Goal: Browse casually: Explore the website without a specific task or goal

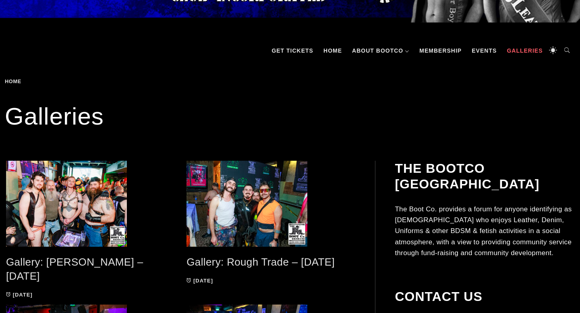
scroll to position [127, 0]
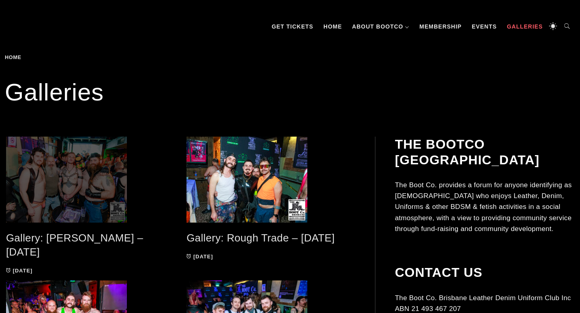
click at [90, 172] on span at bounding box center [90, 180] width 168 height 86
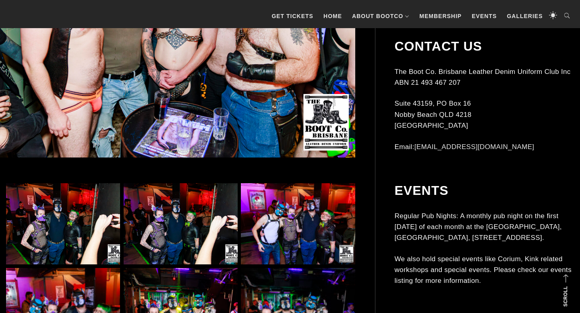
scroll to position [341, 0]
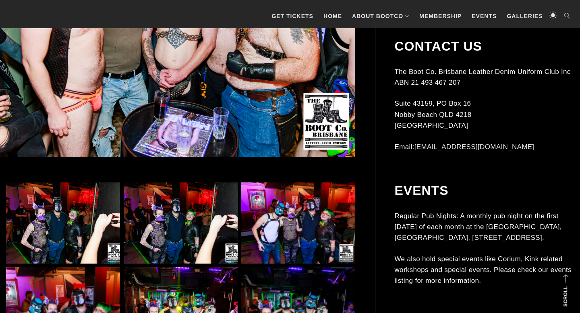
click at [71, 231] on img at bounding box center [63, 223] width 114 height 81
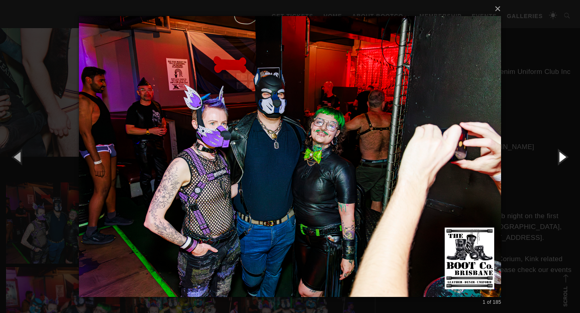
click at [558, 159] on button "button" at bounding box center [561, 157] width 36 height 44
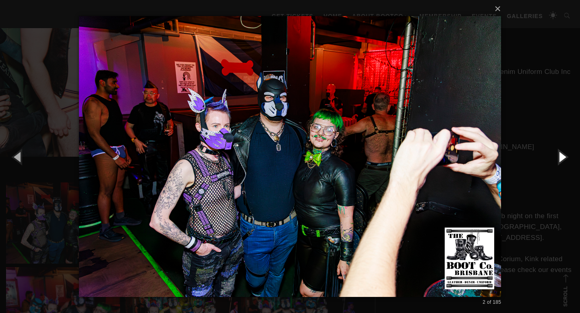
click at [558, 159] on button "button" at bounding box center [561, 157] width 36 height 44
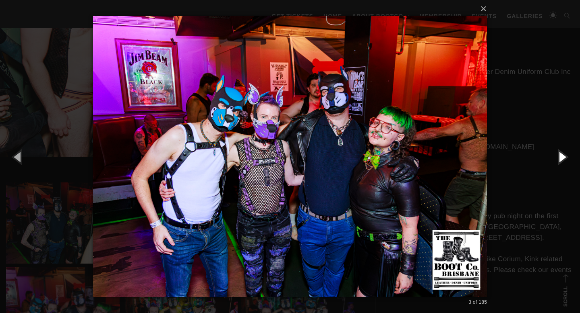
click at [562, 159] on button "button" at bounding box center [561, 157] width 36 height 44
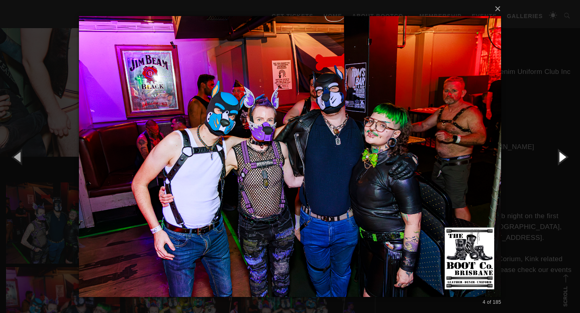
click at [562, 159] on button "button" at bounding box center [561, 157] width 36 height 44
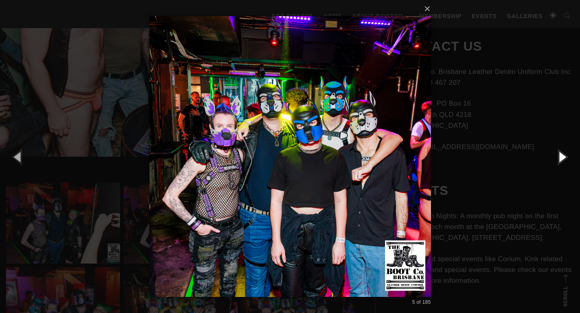
click at [562, 159] on button "button" at bounding box center [561, 157] width 36 height 44
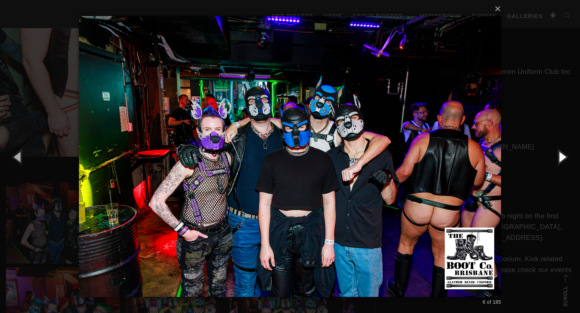
click at [562, 159] on button "button" at bounding box center [561, 157] width 36 height 44
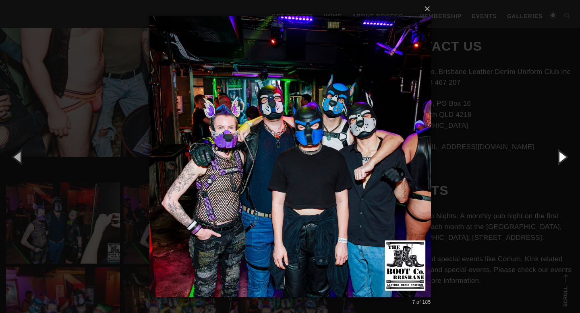
click at [562, 159] on button "button" at bounding box center [561, 157] width 36 height 44
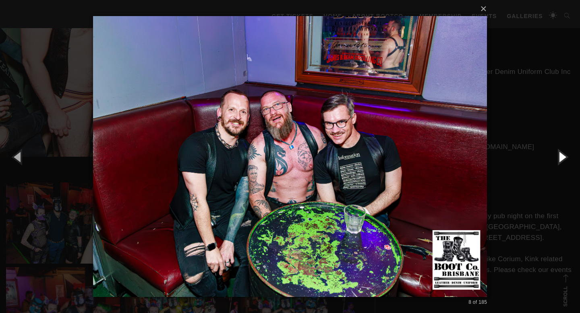
click at [562, 159] on button "button" at bounding box center [561, 157] width 36 height 44
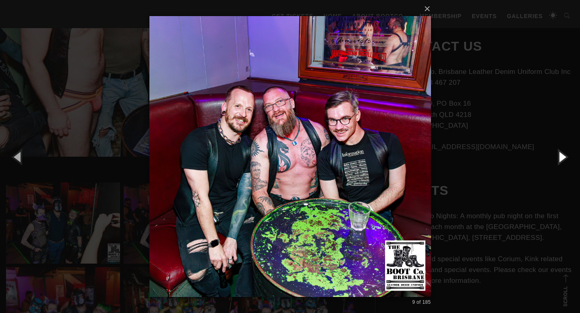
click at [562, 159] on button "button" at bounding box center [561, 157] width 36 height 44
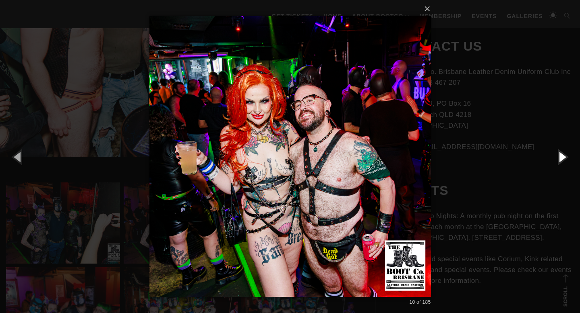
click at [562, 159] on button "button" at bounding box center [561, 157] width 36 height 44
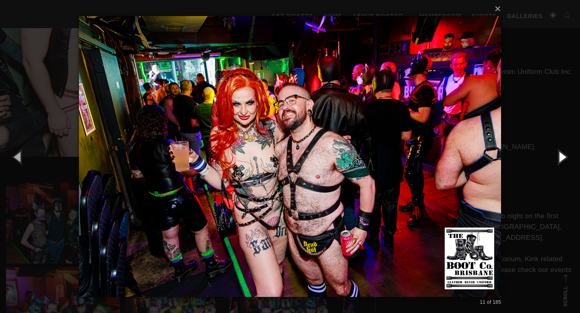
click at [562, 159] on button "button" at bounding box center [561, 157] width 36 height 44
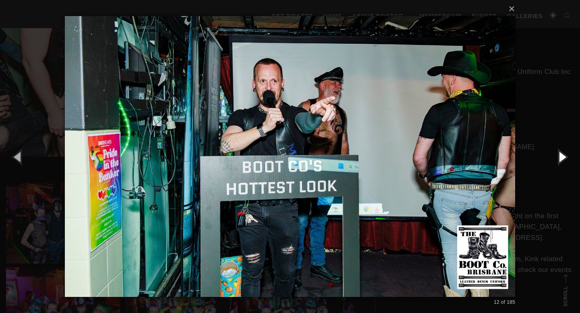
click at [562, 159] on button "button" at bounding box center [561, 157] width 36 height 44
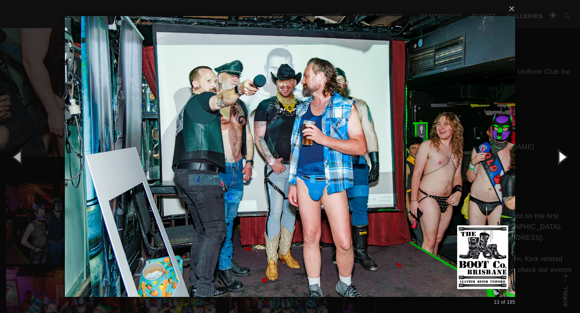
click at [562, 159] on button "button" at bounding box center [561, 157] width 36 height 44
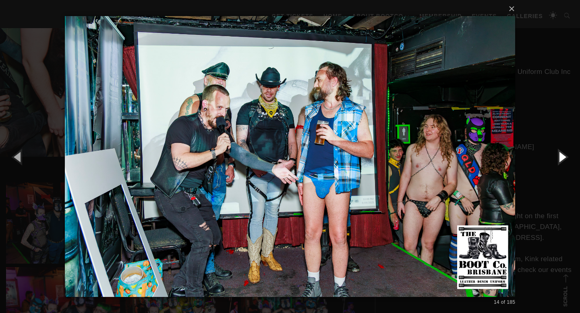
click at [562, 159] on button "button" at bounding box center [561, 157] width 36 height 44
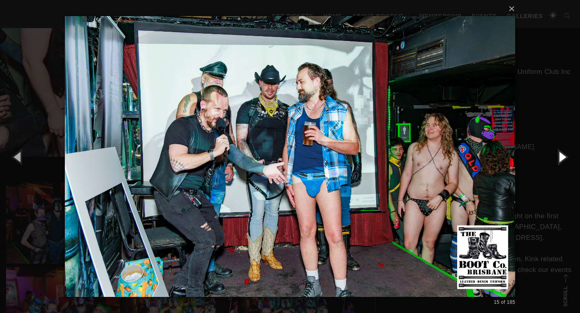
click at [562, 159] on button "button" at bounding box center [561, 157] width 36 height 44
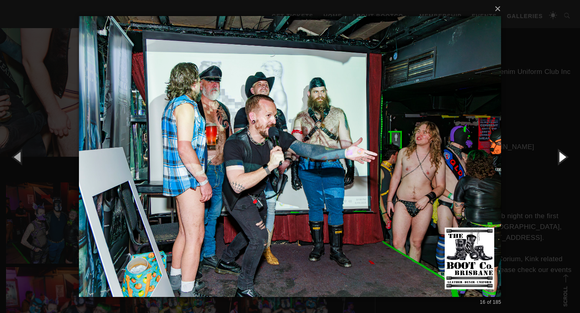
click at [562, 159] on button "button" at bounding box center [561, 157] width 36 height 44
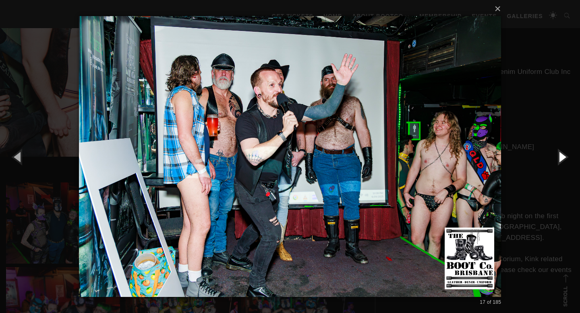
click at [562, 159] on button "button" at bounding box center [561, 157] width 36 height 44
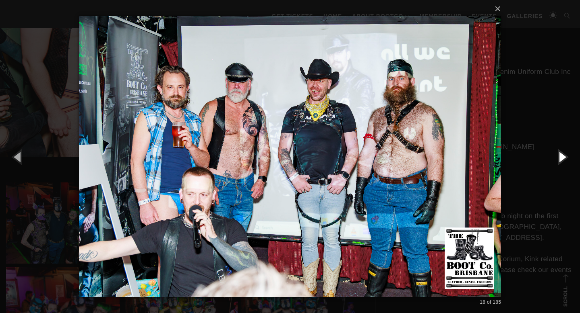
click at [562, 159] on button "button" at bounding box center [561, 157] width 36 height 44
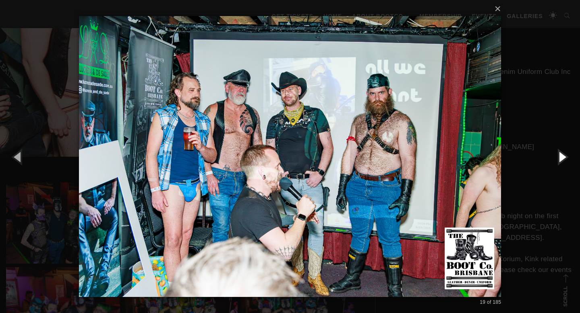
click at [562, 159] on button "button" at bounding box center [561, 157] width 36 height 44
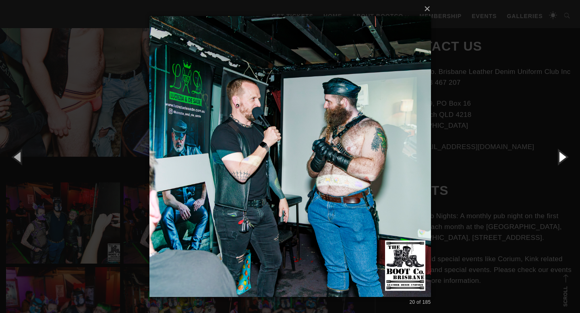
click at [562, 159] on button "button" at bounding box center [561, 157] width 36 height 44
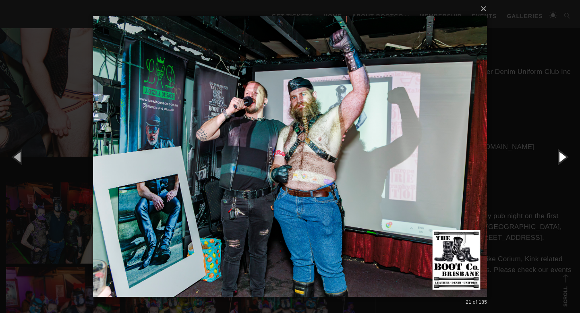
click at [562, 159] on button "button" at bounding box center [561, 157] width 36 height 44
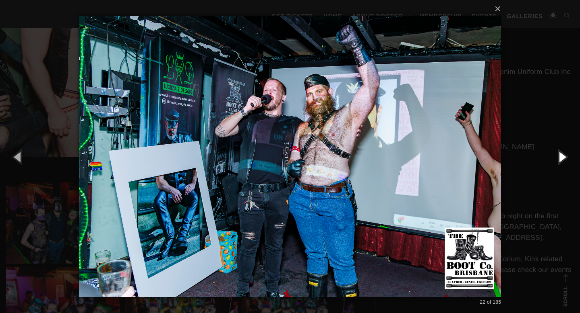
click at [562, 159] on button "button" at bounding box center [561, 157] width 36 height 44
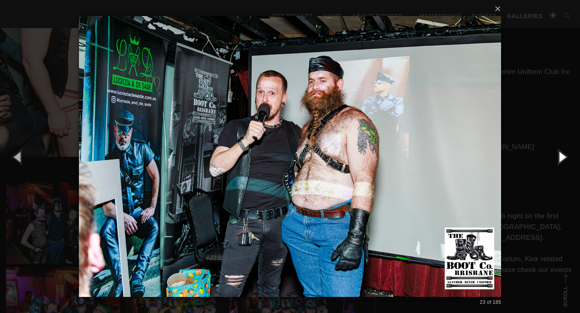
click at [562, 159] on button "button" at bounding box center [561, 157] width 36 height 44
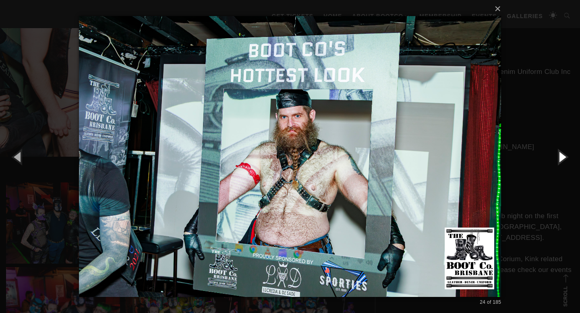
click at [562, 159] on button "button" at bounding box center [561, 157] width 36 height 44
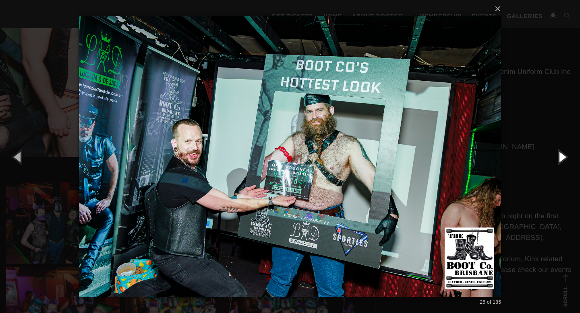
click at [562, 159] on button "button" at bounding box center [561, 157] width 36 height 44
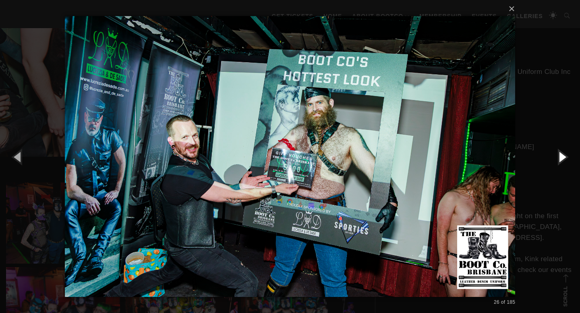
click at [562, 159] on button "button" at bounding box center [561, 157] width 36 height 44
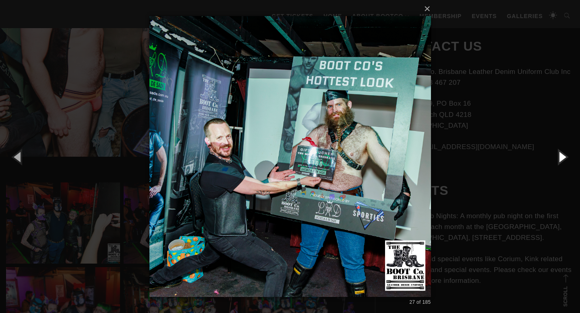
click at [562, 159] on button "button" at bounding box center [561, 157] width 36 height 44
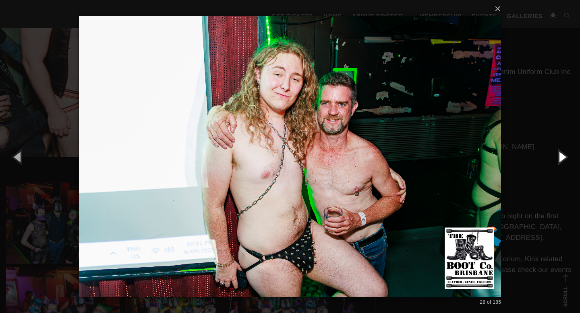
click at [562, 159] on button "button" at bounding box center [561, 157] width 36 height 44
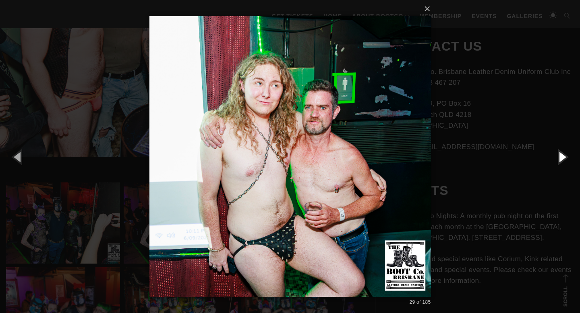
click at [562, 159] on button "button" at bounding box center [561, 157] width 36 height 44
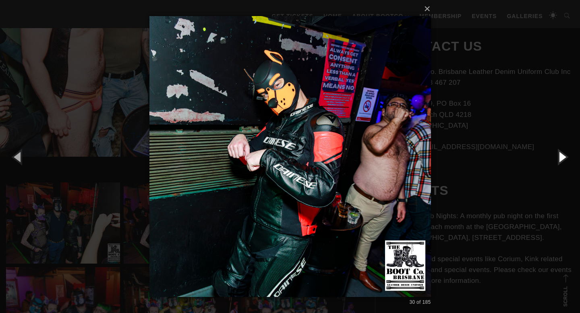
click at [562, 159] on button "button" at bounding box center [561, 157] width 36 height 44
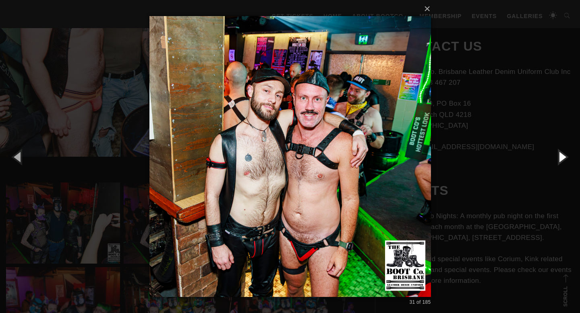
click at [562, 159] on button "button" at bounding box center [561, 157] width 36 height 44
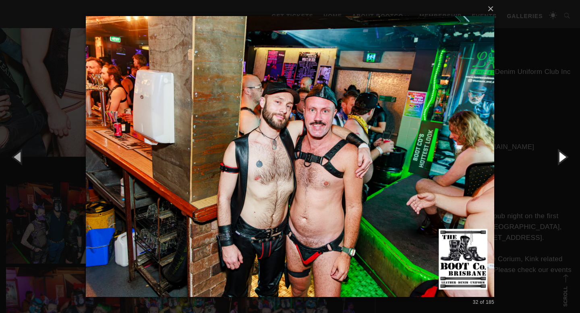
click at [562, 159] on button "button" at bounding box center [561, 157] width 36 height 44
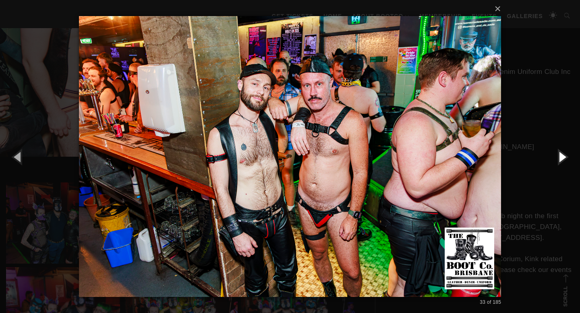
click at [562, 159] on button "button" at bounding box center [561, 157] width 36 height 44
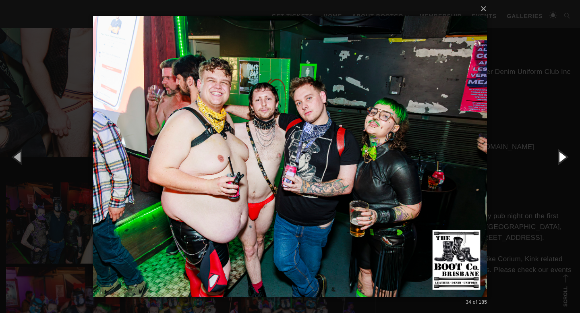
click at [562, 159] on button "button" at bounding box center [561, 157] width 36 height 44
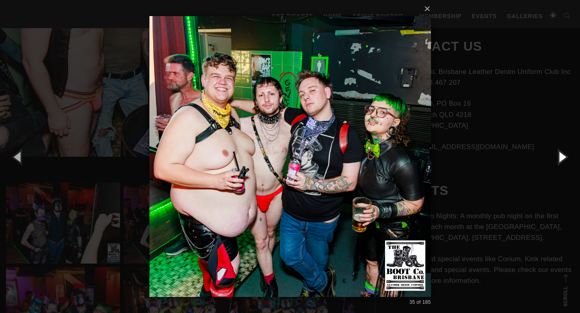
click at [562, 159] on button "button" at bounding box center [561, 157] width 36 height 44
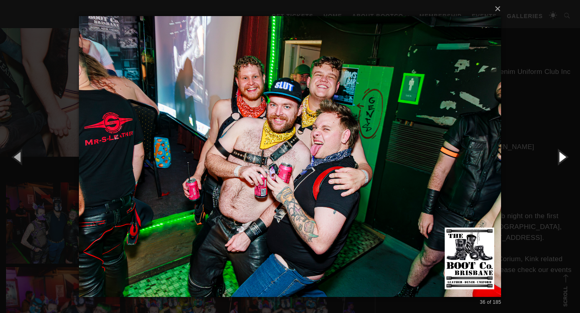
click at [562, 159] on button "button" at bounding box center [561, 157] width 36 height 44
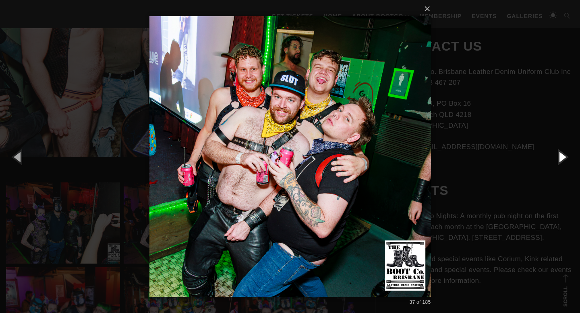
click at [562, 159] on button "button" at bounding box center [561, 157] width 36 height 44
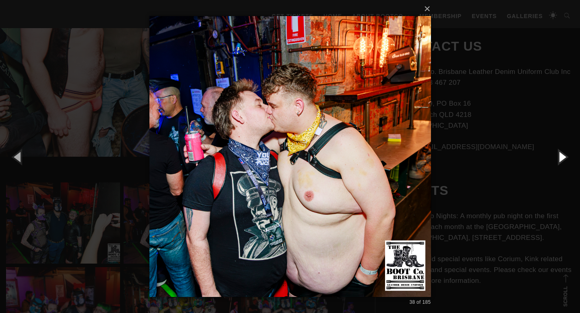
click at [562, 159] on button "button" at bounding box center [561, 157] width 36 height 44
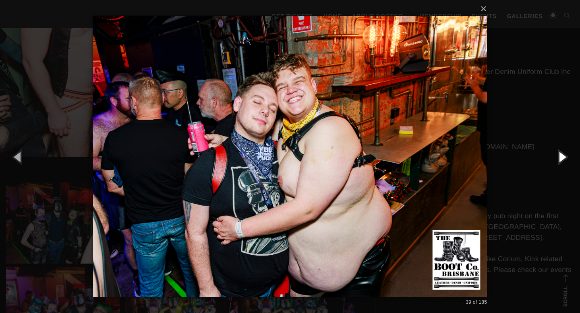
click at [562, 159] on button "button" at bounding box center [561, 157] width 36 height 44
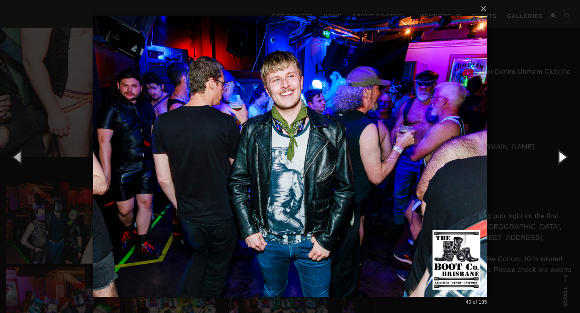
click at [562, 159] on button "button" at bounding box center [561, 157] width 36 height 44
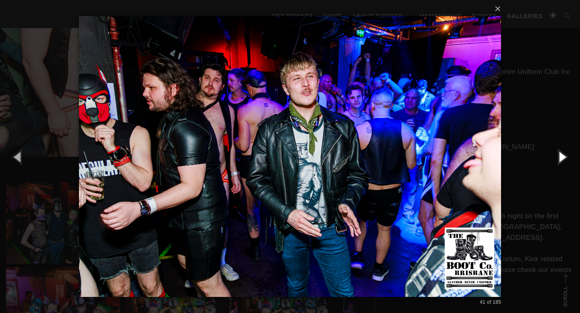
click at [562, 159] on button "button" at bounding box center [561, 157] width 36 height 44
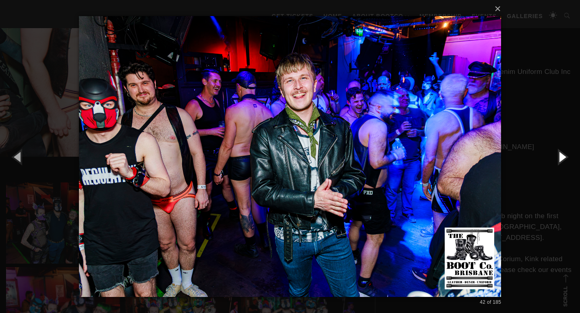
click at [562, 159] on button "button" at bounding box center [561, 157] width 36 height 44
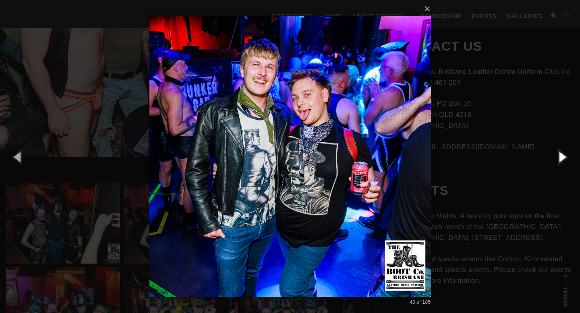
click at [562, 159] on button "button" at bounding box center [561, 157] width 36 height 44
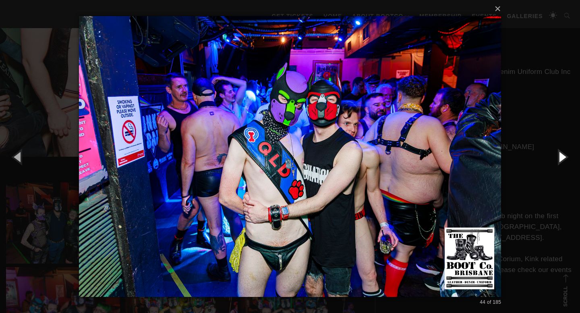
click at [562, 159] on button "button" at bounding box center [561, 157] width 36 height 44
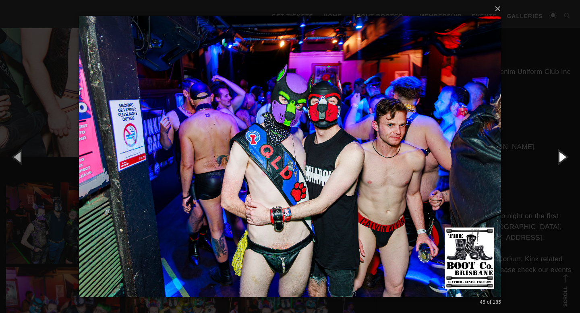
click at [562, 159] on button "button" at bounding box center [561, 157] width 36 height 44
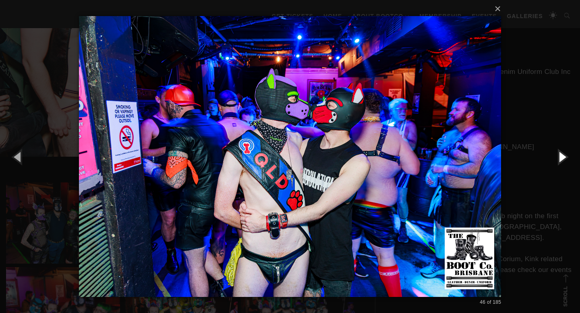
click at [562, 159] on button "button" at bounding box center [561, 157] width 36 height 44
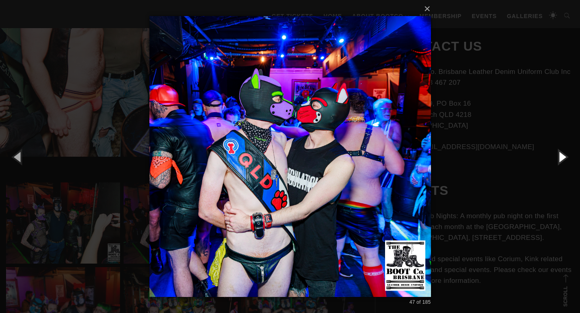
click at [562, 159] on button "button" at bounding box center [561, 157] width 36 height 44
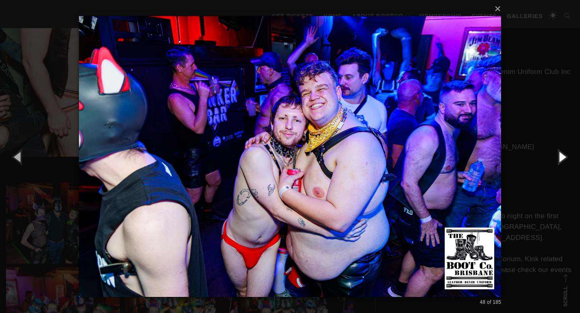
click at [562, 159] on button "button" at bounding box center [561, 157] width 36 height 44
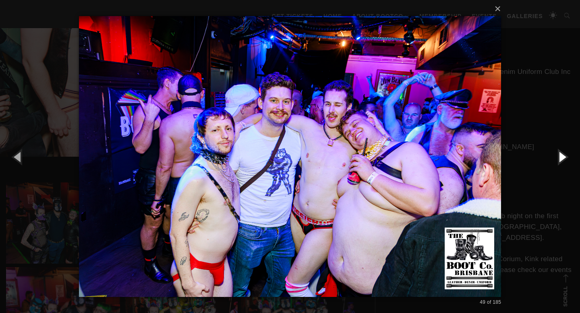
click at [562, 159] on button "button" at bounding box center [561, 157] width 36 height 44
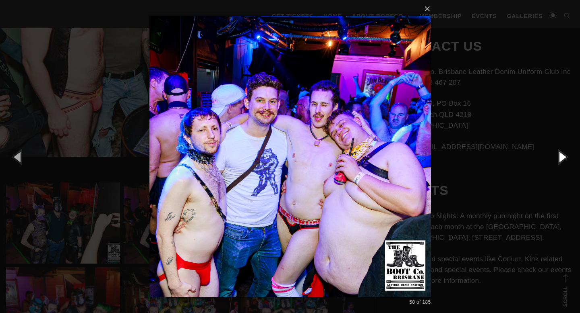
click at [562, 159] on button "button" at bounding box center [561, 157] width 36 height 44
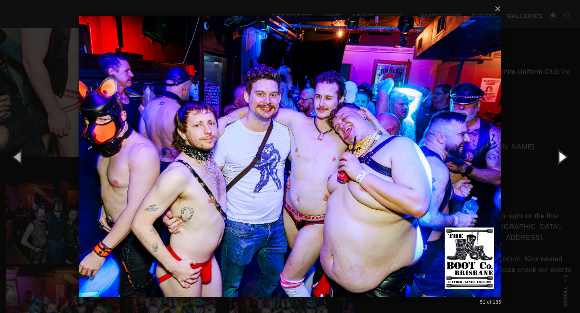
click at [562, 159] on button "button" at bounding box center [561, 157] width 36 height 44
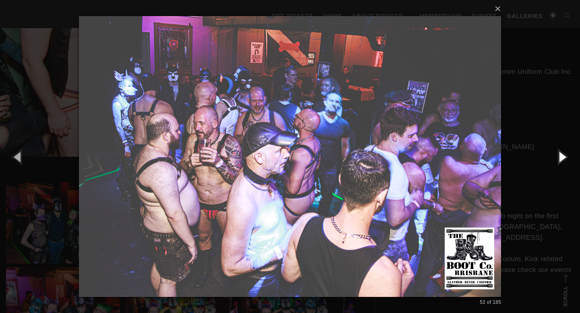
click at [562, 159] on button "button" at bounding box center [561, 157] width 36 height 44
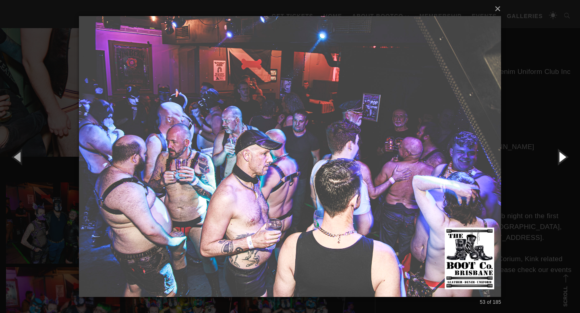
click at [562, 159] on button "button" at bounding box center [561, 157] width 36 height 44
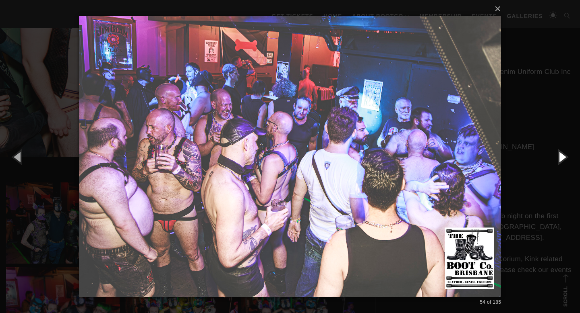
click at [562, 159] on button "button" at bounding box center [561, 157] width 36 height 44
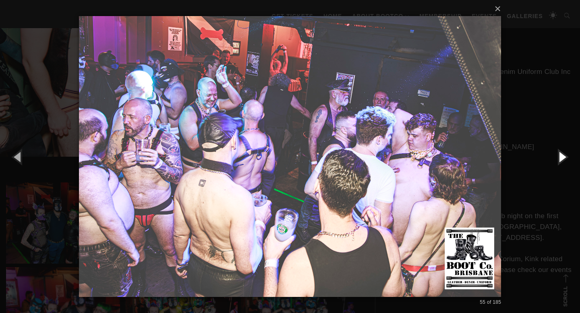
click at [562, 159] on button "button" at bounding box center [561, 157] width 36 height 44
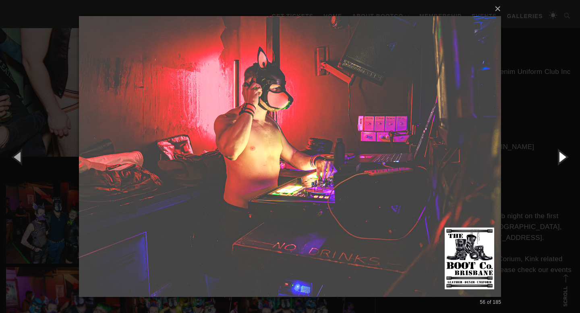
click at [562, 159] on button "button" at bounding box center [561, 157] width 36 height 44
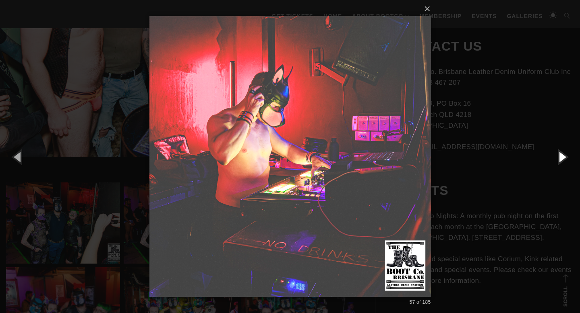
click at [562, 159] on button "button" at bounding box center [561, 157] width 36 height 44
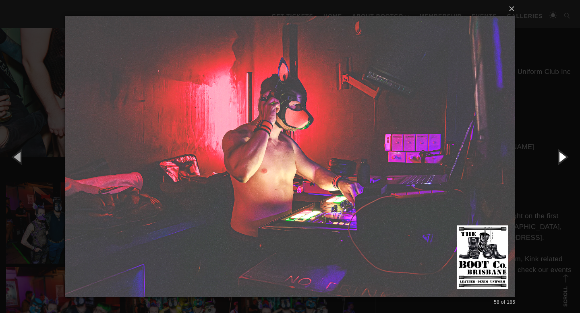
click at [562, 159] on button "button" at bounding box center [561, 157] width 36 height 44
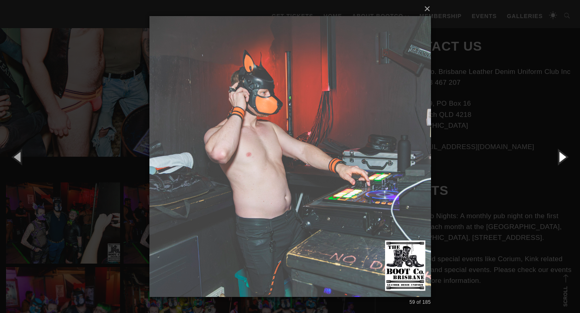
click at [562, 159] on button "button" at bounding box center [561, 157] width 36 height 44
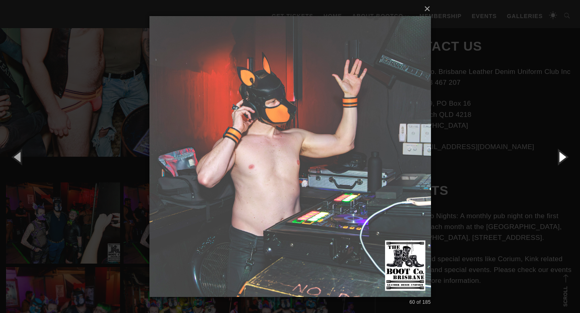
click at [562, 159] on button "button" at bounding box center [561, 157] width 36 height 44
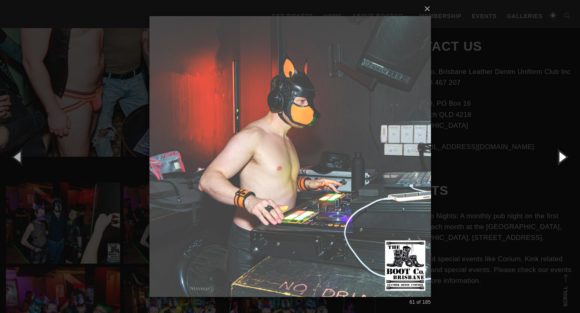
click at [562, 159] on button "button" at bounding box center [561, 157] width 36 height 44
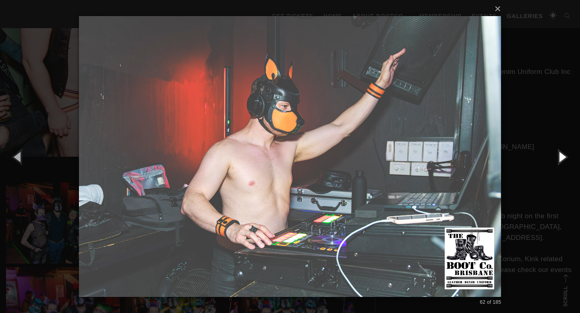
click at [562, 159] on button "button" at bounding box center [561, 157] width 36 height 44
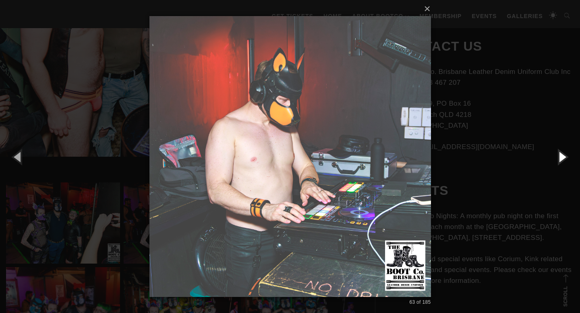
click at [562, 159] on button "button" at bounding box center [561, 157] width 36 height 44
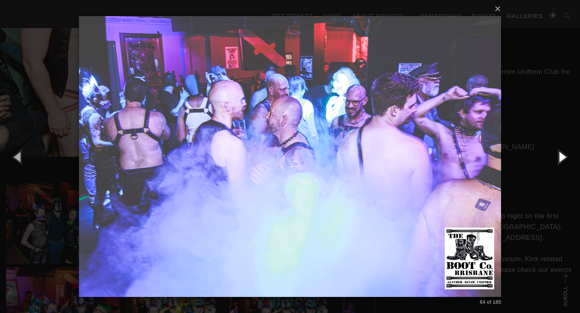
click at [562, 159] on button "button" at bounding box center [561, 157] width 36 height 44
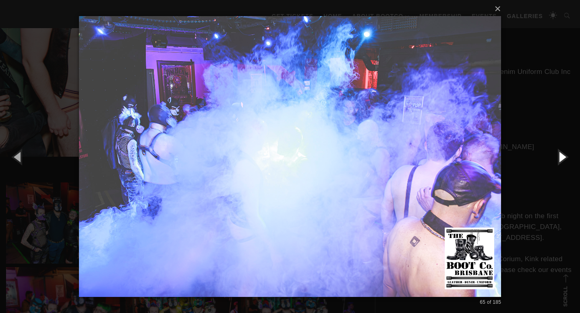
click at [562, 159] on button "button" at bounding box center [561, 157] width 36 height 44
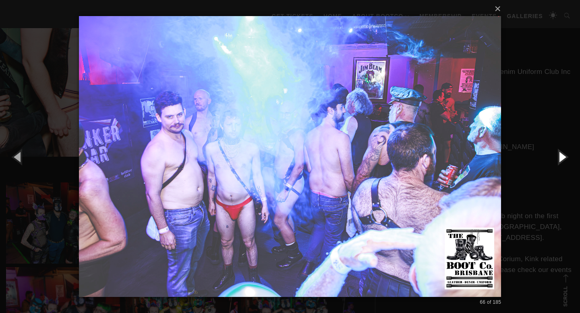
click at [562, 159] on button "button" at bounding box center [561, 157] width 36 height 44
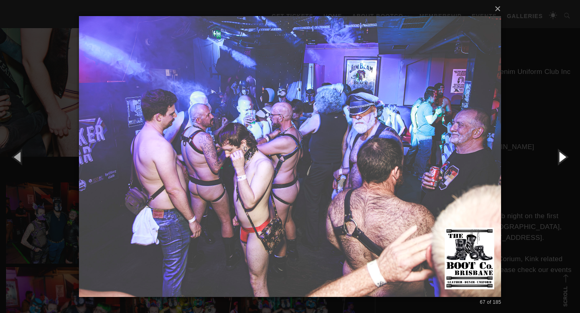
click at [562, 159] on button "button" at bounding box center [561, 157] width 36 height 44
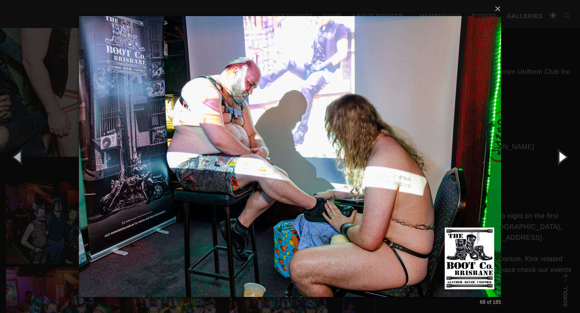
click at [562, 159] on button "button" at bounding box center [561, 157] width 36 height 44
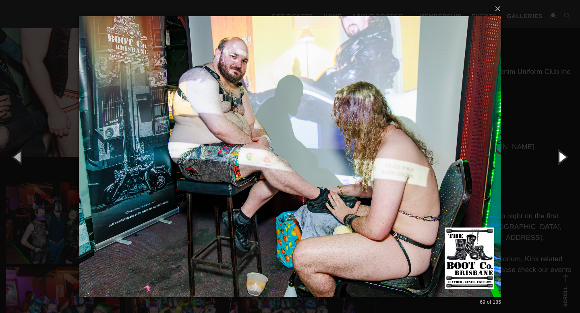
click at [562, 159] on button "button" at bounding box center [561, 157] width 36 height 44
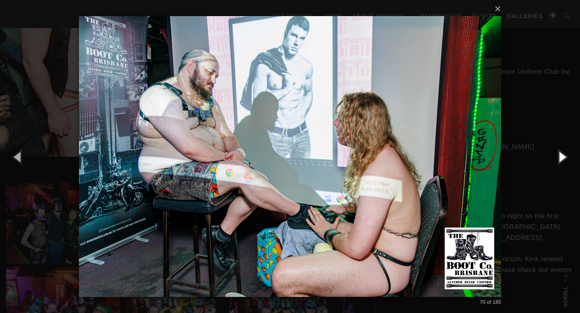
click at [562, 159] on button "button" at bounding box center [561, 157] width 36 height 44
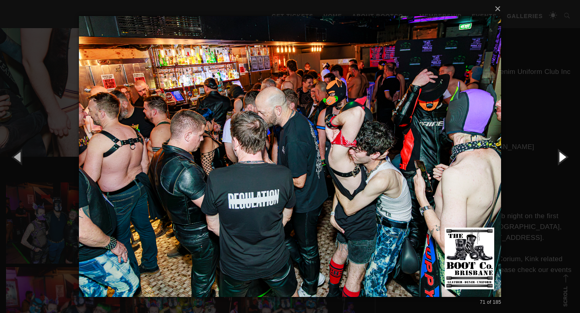
click at [562, 159] on button "button" at bounding box center [561, 157] width 36 height 44
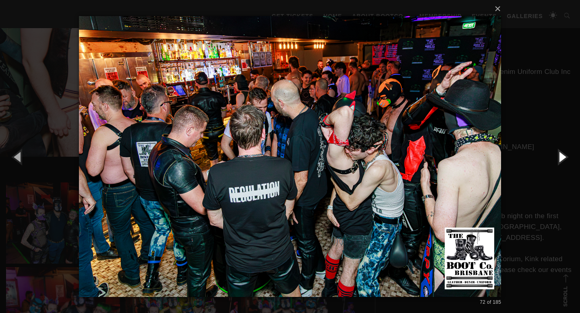
click at [562, 159] on button "button" at bounding box center [561, 157] width 36 height 44
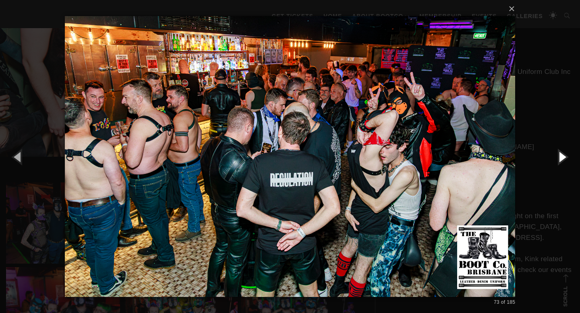
click at [562, 159] on button "button" at bounding box center [561, 157] width 36 height 44
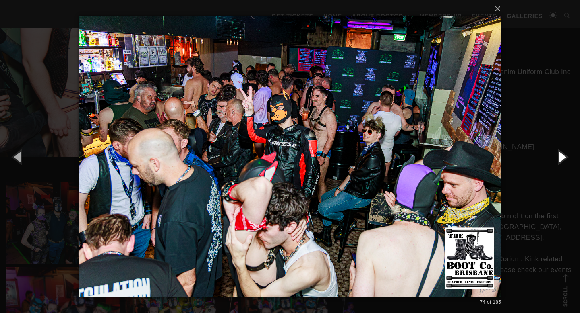
click at [562, 159] on button "button" at bounding box center [561, 157] width 36 height 44
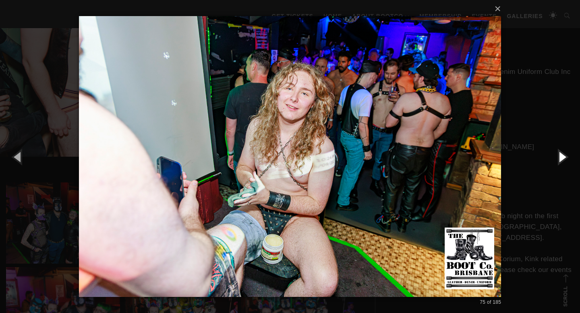
click at [562, 159] on button "button" at bounding box center [561, 157] width 36 height 44
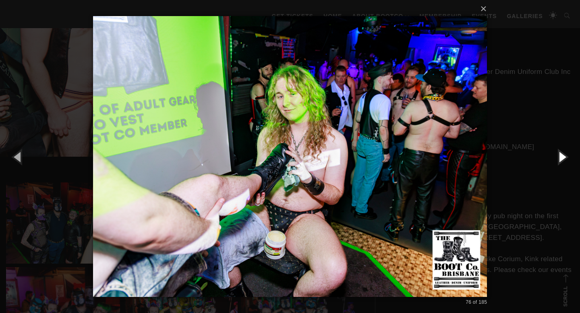
click at [562, 159] on button "button" at bounding box center [561, 157] width 36 height 44
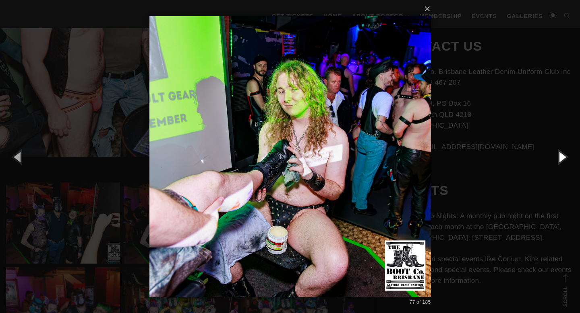
click at [562, 159] on button "button" at bounding box center [561, 157] width 36 height 44
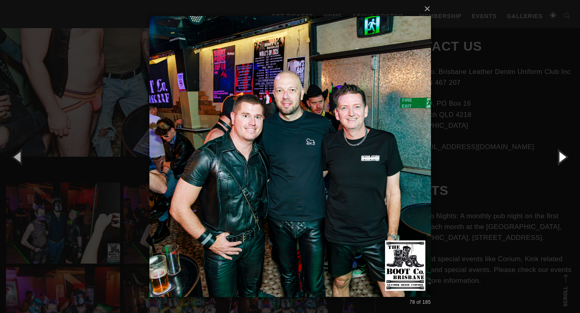
click at [562, 159] on button "button" at bounding box center [561, 157] width 36 height 44
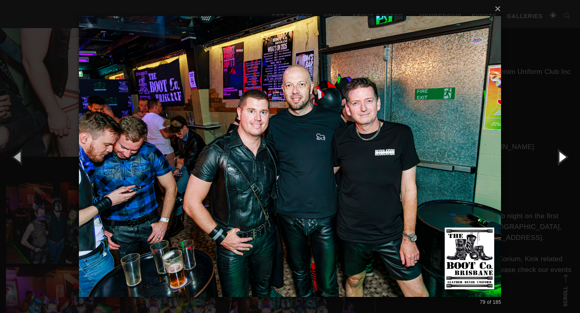
click at [562, 159] on button "button" at bounding box center [561, 157] width 36 height 44
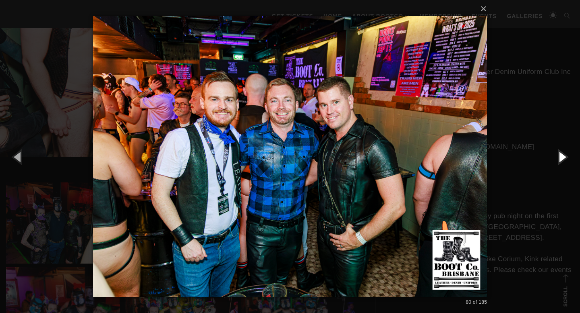
click at [562, 159] on button "button" at bounding box center [561, 157] width 36 height 44
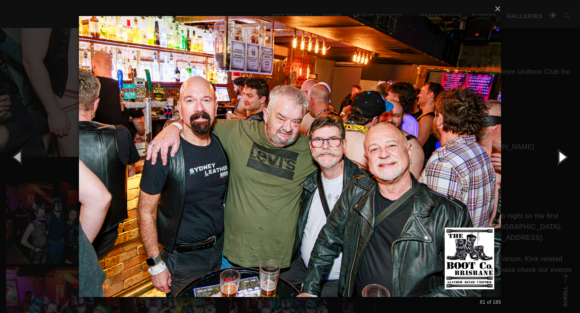
click at [562, 159] on button "button" at bounding box center [561, 157] width 36 height 44
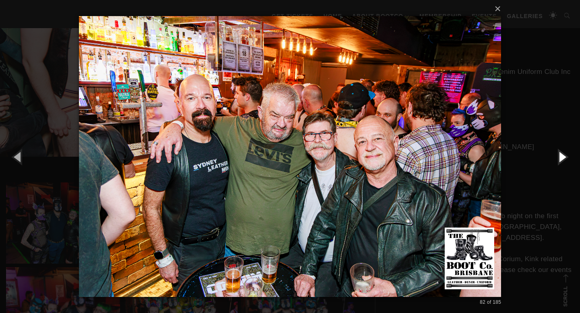
click at [562, 159] on button "button" at bounding box center [561, 157] width 36 height 44
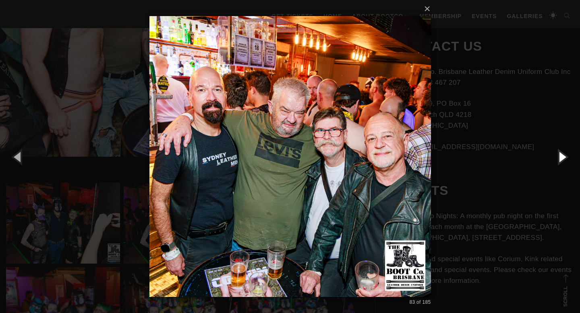
click at [562, 159] on button "button" at bounding box center [561, 157] width 36 height 44
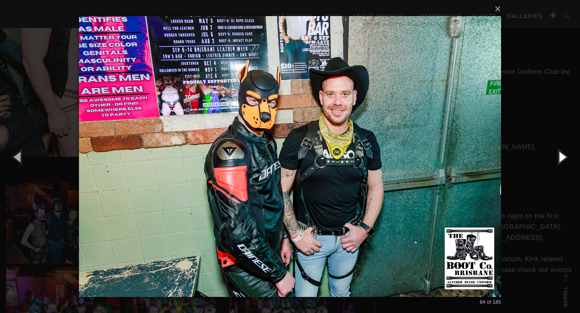
click at [562, 159] on button "button" at bounding box center [561, 157] width 36 height 44
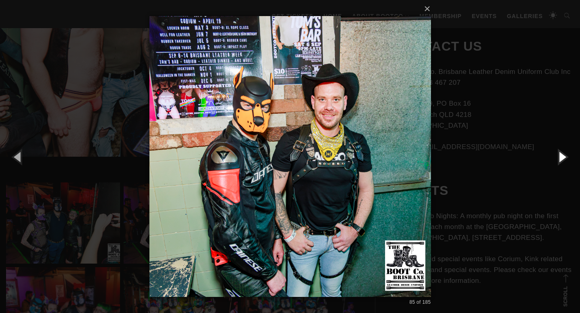
click at [562, 159] on button "button" at bounding box center [561, 157] width 36 height 44
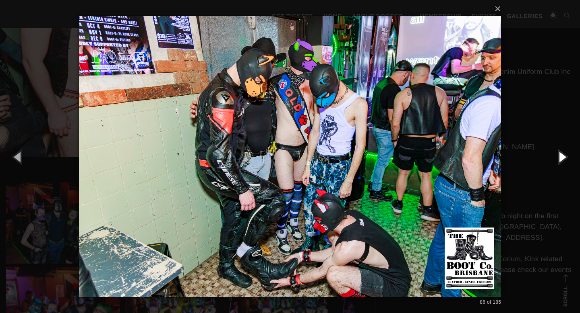
click at [562, 159] on button "button" at bounding box center [561, 157] width 36 height 44
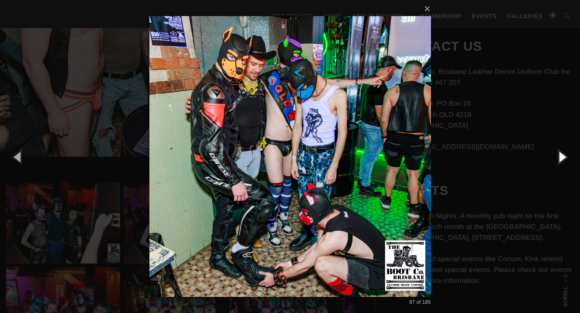
click at [562, 159] on button "button" at bounding box center [561, 157] width 36 height 44
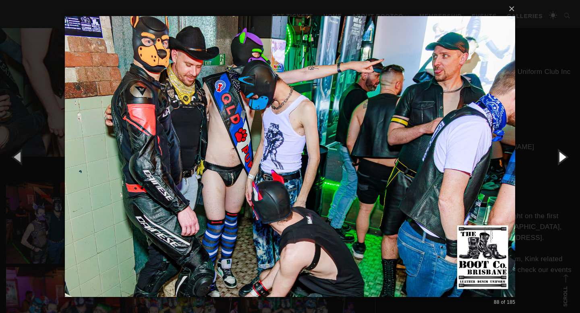
click at [562, 159] on button "button" at bounding box center [561, 157] width 36 height 44
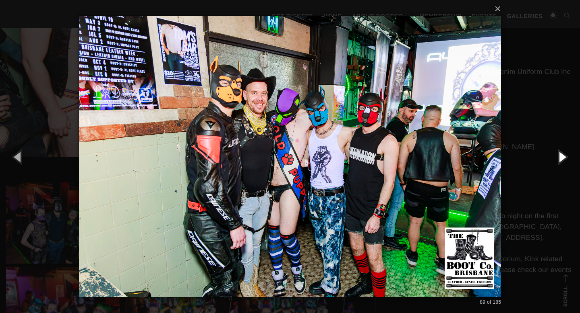
click at [562, 159] on button "button" at bounding box center [561, 157] width 36 height 44
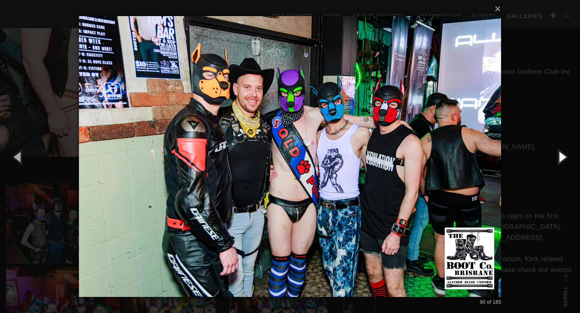
click at [562, 159] on button "button" at bounding box center [561, 157] width 36 height 44
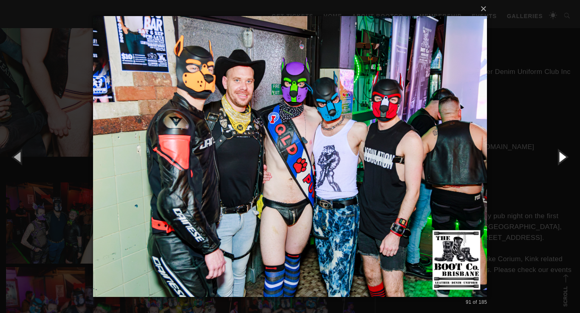
click at [562, 159] on button "button" at bounding box center [561, 157] width 36 height 44
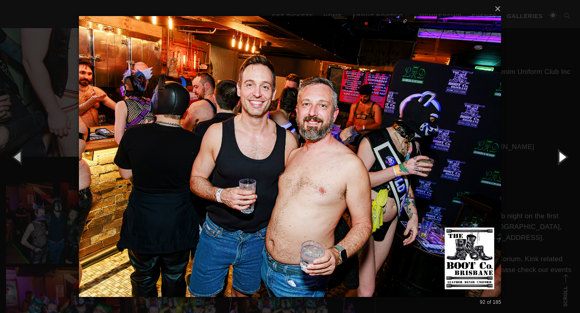
click at [562, 159] on button "button" at bounding box center [561, 157] width 36 height 44
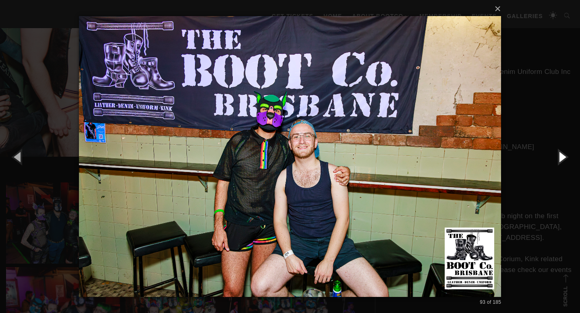
click at [562, 159] on button "button" at bounding box center [561, 157] width 36 height 44
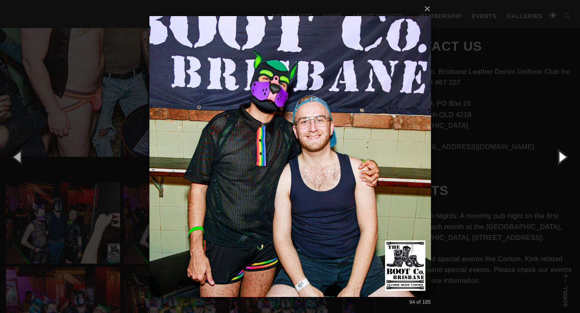
click at [562, 159] on button "button" at bounding box center [561, 157] width 36 height 44
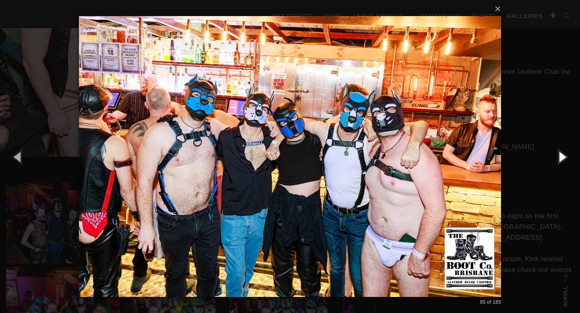
click at [562, 159] on button "button" at bounding box center [561, 157] width 36 height 44
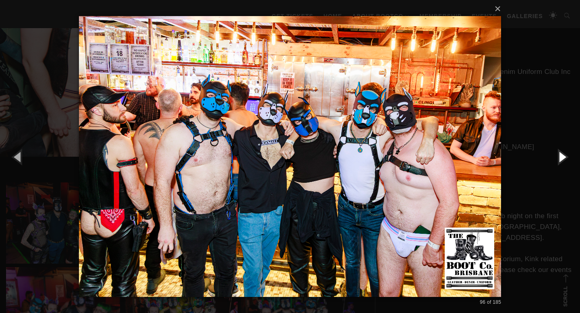
click at [562, 159] on button "button" at bounding box center [561, 157] width 36 height 44
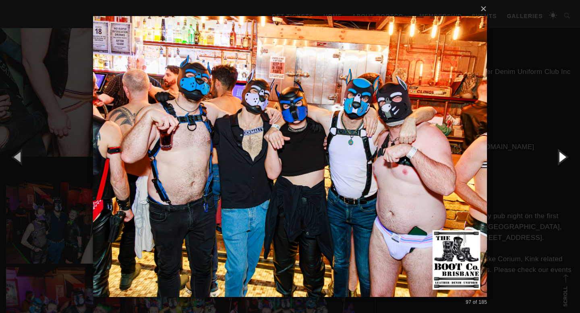
click at [562, 159] on button "button" at bounding box center [561, 157] width 36 height 44
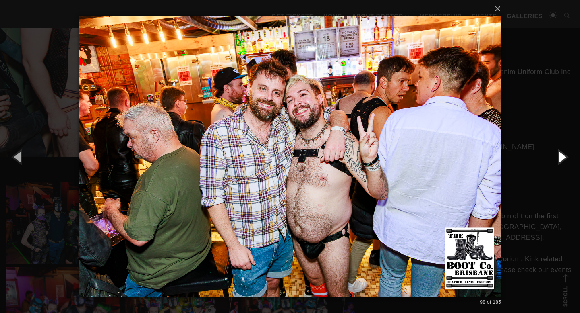
click at [562, 159] on button "button" at bounding box center [561, 157] width 36 height 44
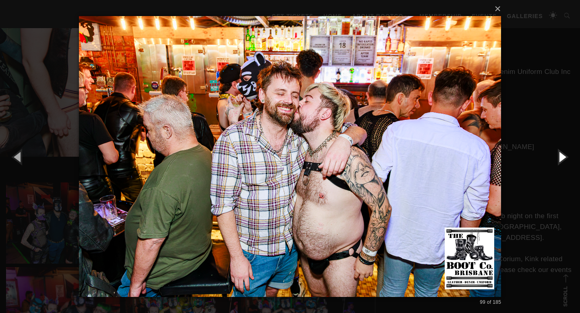
click at [562, 159] on button "button" at bounding box center [561, 157] width 36 height 44
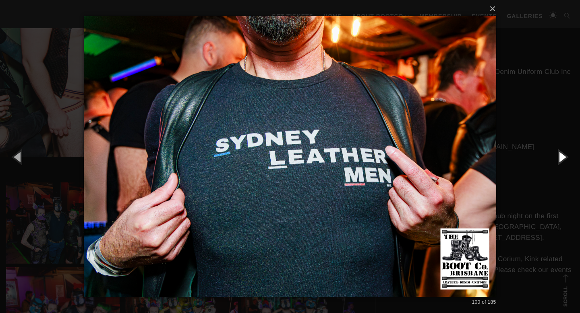
click at [562, 159] on button "button" at bounding box center [561, 157] width 36 height 44
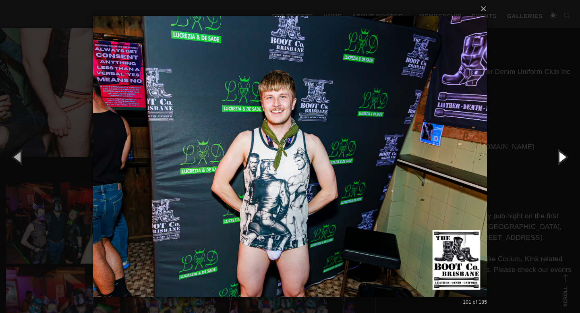
click at [562, 159] on button "button" at bounding box center [561, 157] width 36 height 44
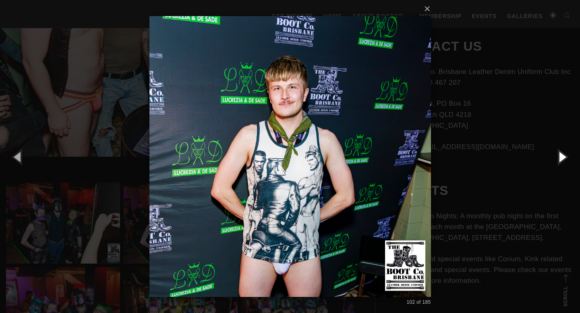
click at [562, 159] on button "button" at bounding box center [561, 157] width 36 height 44
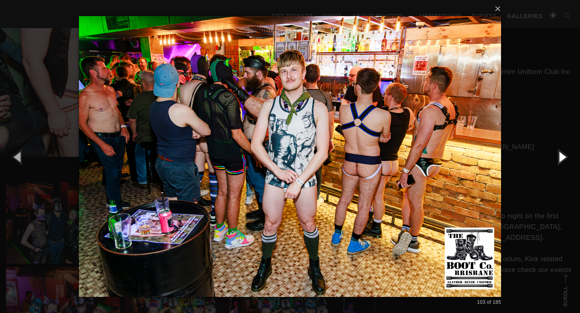
click at [562, 159] on button "button" at bounding box center [561, 157] width 36 height 44
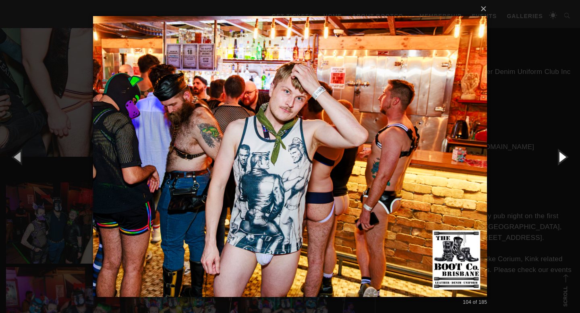
click at [562, 159] on button "button" at bounding box center [561, 157] width 36 height 44
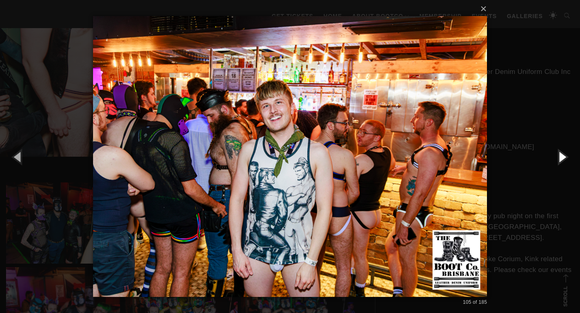
click at [562, 159] on button "button" at bounding box center [561, 157] width 36 height 44
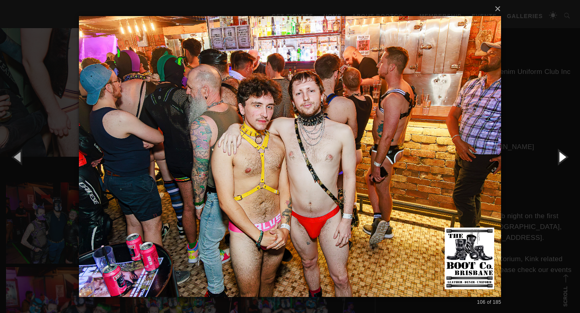
click at [562, 159] on button "button" at bounding box center [561, 157] width 36 height 44
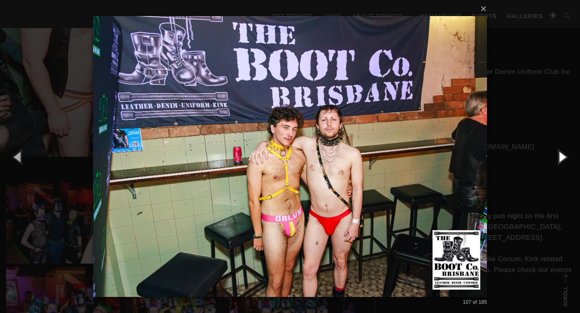
click at [562, 159] on button "button" at bounding box center [561, 157] width 36 height 44
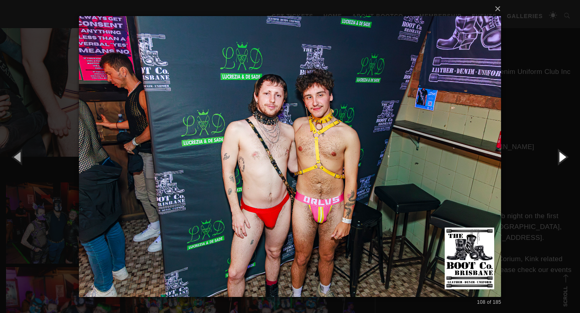
click at [562, 159] on button "button" at bounding box center [561, 157] width 36 height 44
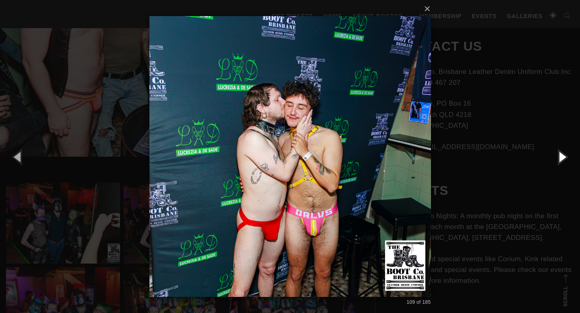
click at [562, 159] on button "button" at bounding box center [561, 157] width 36 height 44
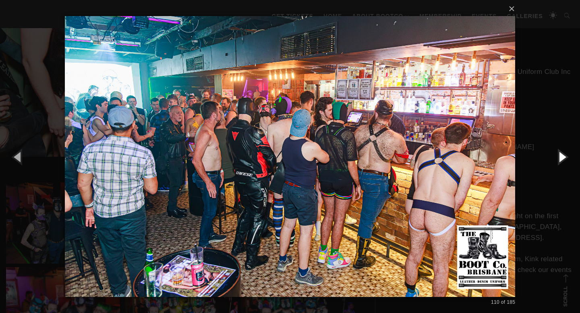
click at [562, 159] on button "button" at bounding box center [561, 157] width 36 height 44
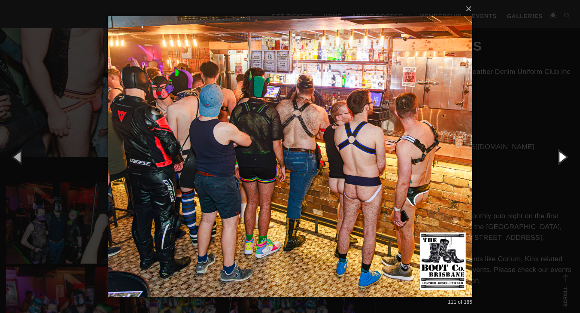
click at [562, 159] on button "button" at bounding box center [561, 157] width 36 height 44
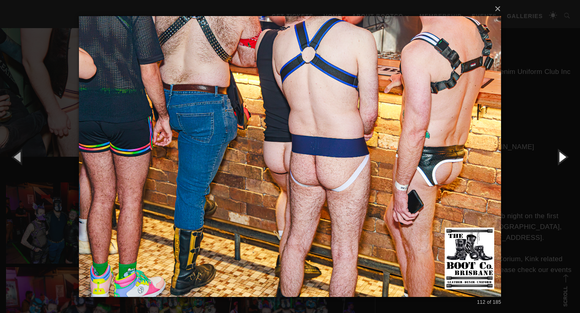
click at [562, 159] on button "button" at bounding box center [561, 157] width 36 height 44
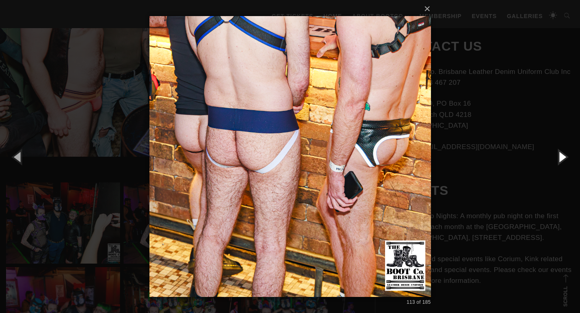
click at [562, 159] on button "button" at bounding box center [561, 157] width 36 height 44
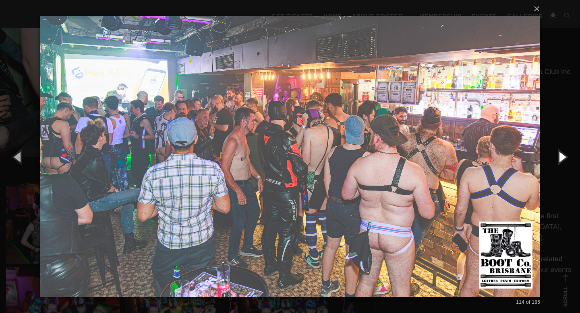
click at [562, 159] on button "button" at bounding box center [561, 157] width 36 height 44
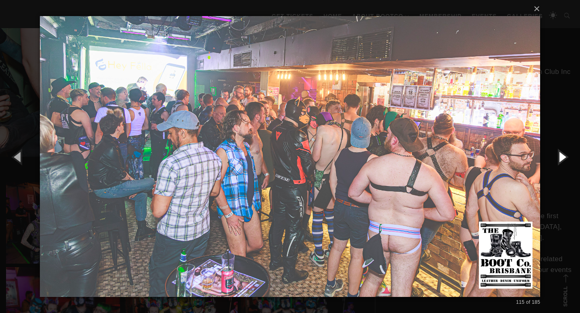
click at [562, 159] on button "button" at bounding box center [561, 157] width 36 height 44
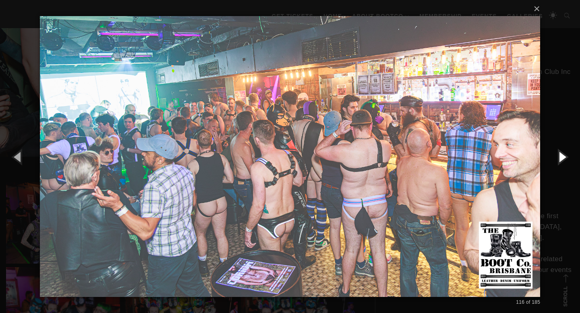
click at [562, 159] on button "button" at bounding box center [561, 157] width 36 height 44
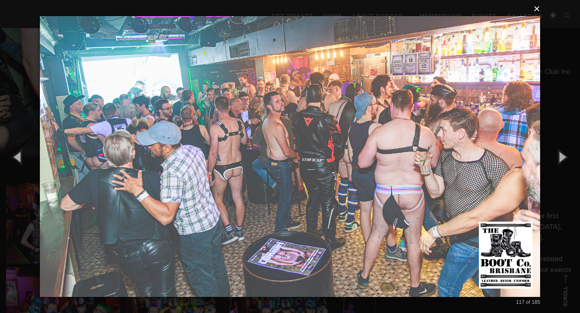
click at [538, 9] on button "×" at bounding box center [292, 9] width 500 height 18
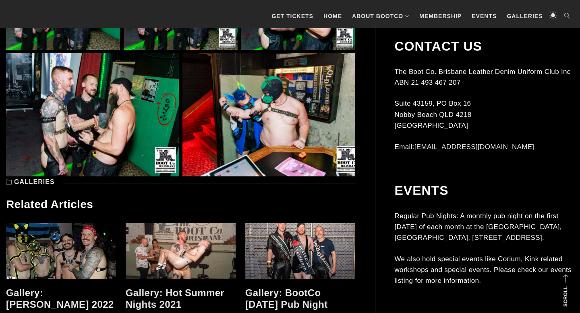
scroll to position [6769, 0]
